Goal: Find specific page/section: Find specific page/section

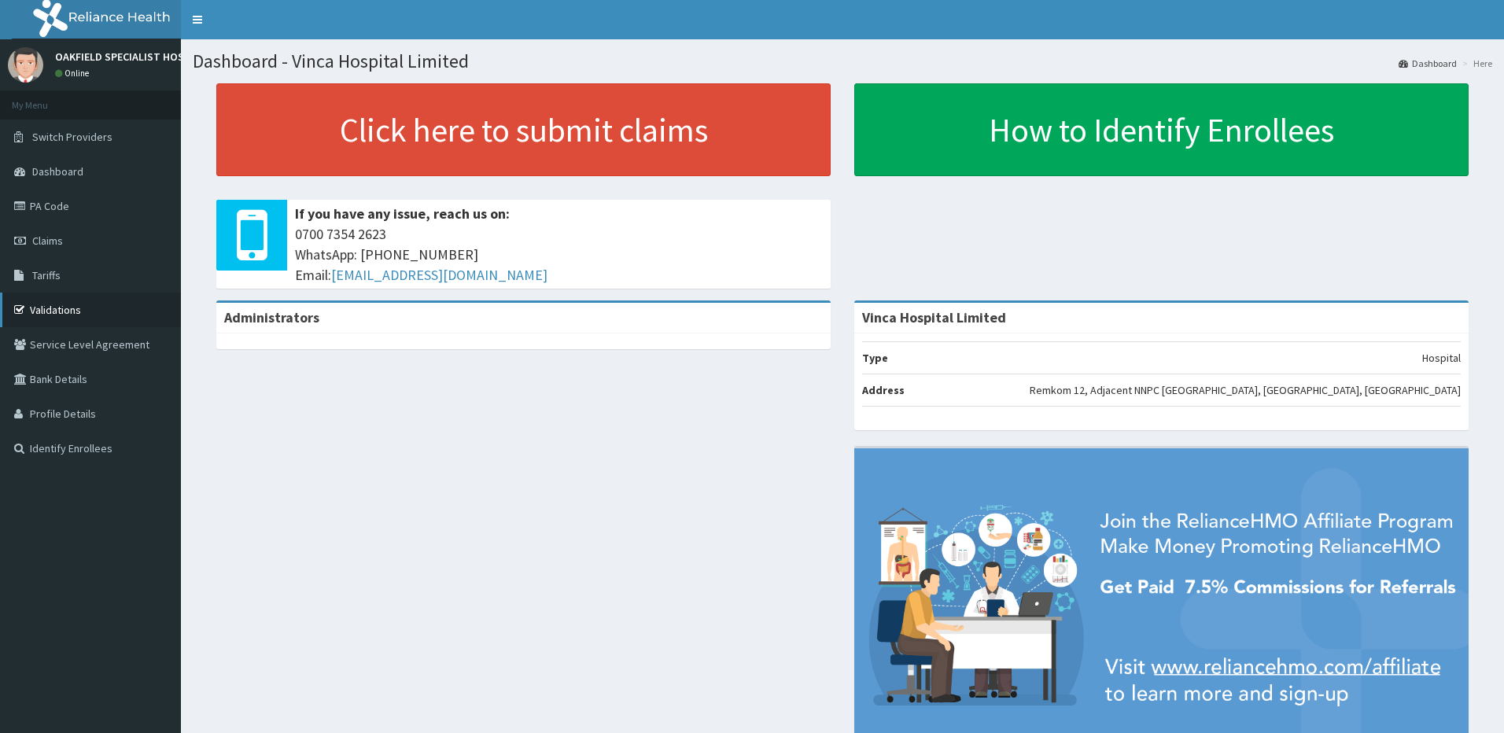
click at [73, 316] on link "Validations" at bounding box center [90, 310] width 181 height 35
click at [59, 307] on link "Validations" at bounding box center [90, 310] width 181 height 35
click at [44, 319] on link "Validations" at bounding box center [90, 310] width 181 height 35
click at [72, 315] on link "Validations" at bounding box center [90, 310] width 181 height 35
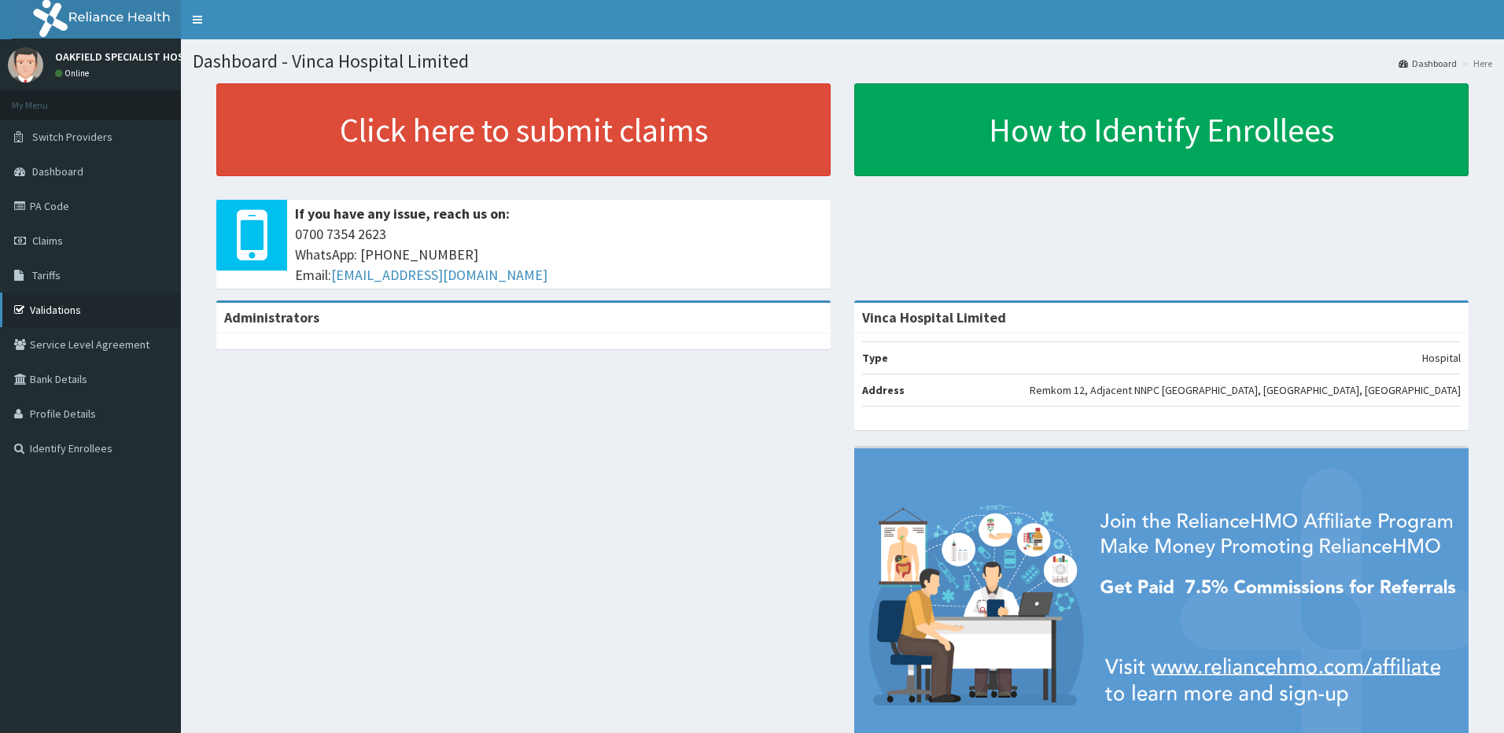
click at [72, 315] on link "Validations" at bounding box center [90, 310] width 181 height 35
